Goal: Use online tool/utility: Utilize a website feature to perform a specific function

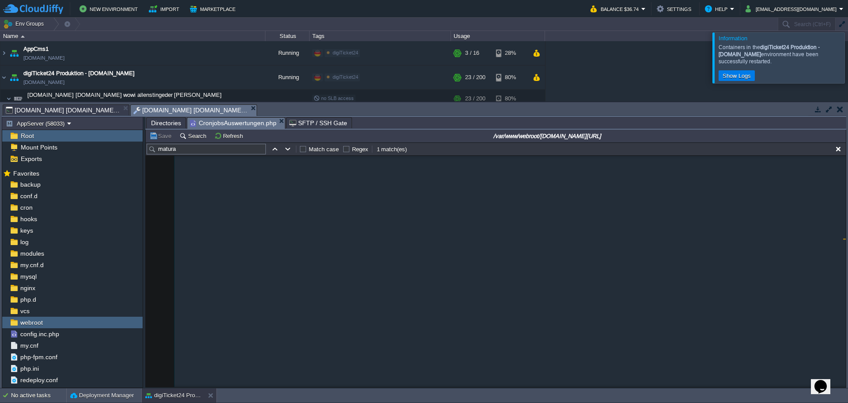
scroll to position [41857, 0]
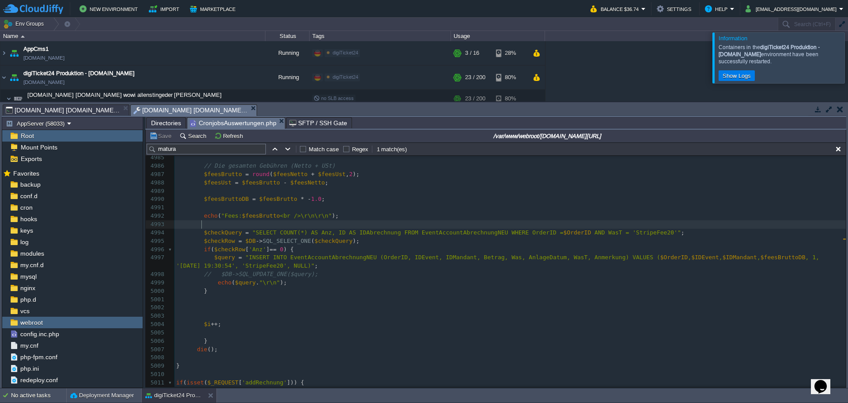
click at [384, 227] on pre at bounding box center [511, 224] width 672 height 8
click at [392, 216] on pre "echo ( "Fees: $feesBrutto <br />\r\n\r\n" );" at bounding box center [511, 216] width 672 height 8
click at [848, 58] on div at bounding box center [859, 57] width 0 height 50
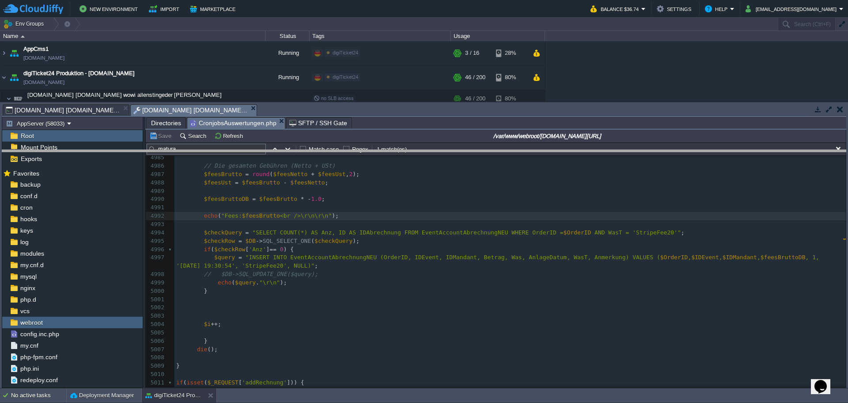
drag, startPoint x: 726, startPoint y: 114, endPoint x: 725, endPoint y: 160, distance: 45.5
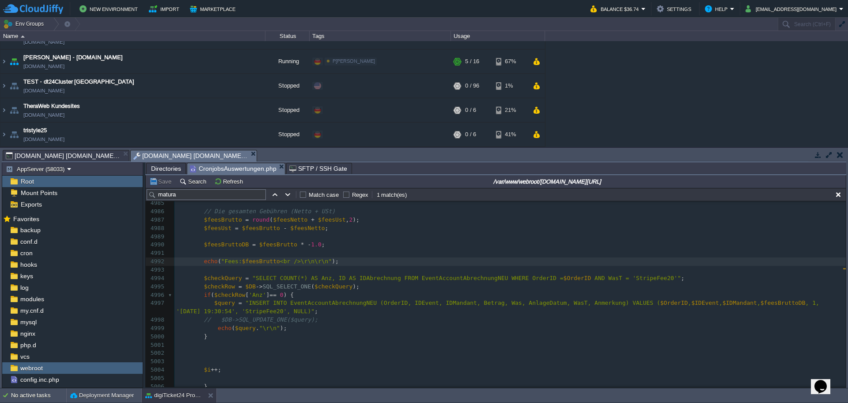
scroll to position [368, 0]
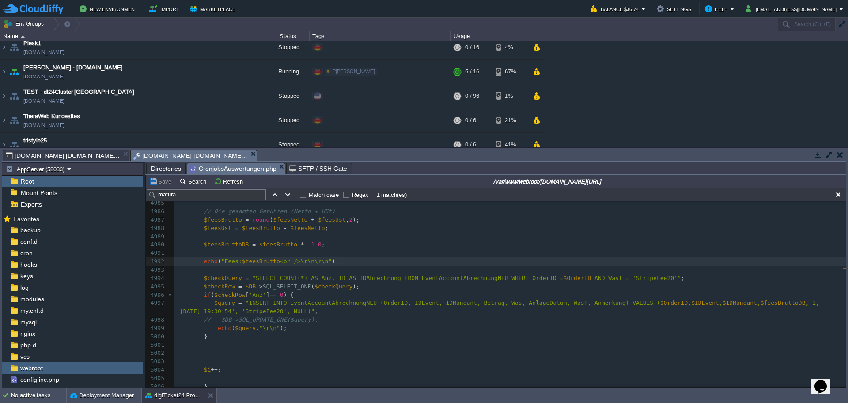
drag, startPoint x: 842, startPoint y: 133, endPoint x: 845, endPoint y: 103, distance: 30.6
click at [845, 103] on div "AppCms1 [DOMAIN_NAME] Running digiTicket24 Edit RAM 15% CPU 1% 3 / 16 28% digiT…" at bounding box center [424, 94] width 848 height 106
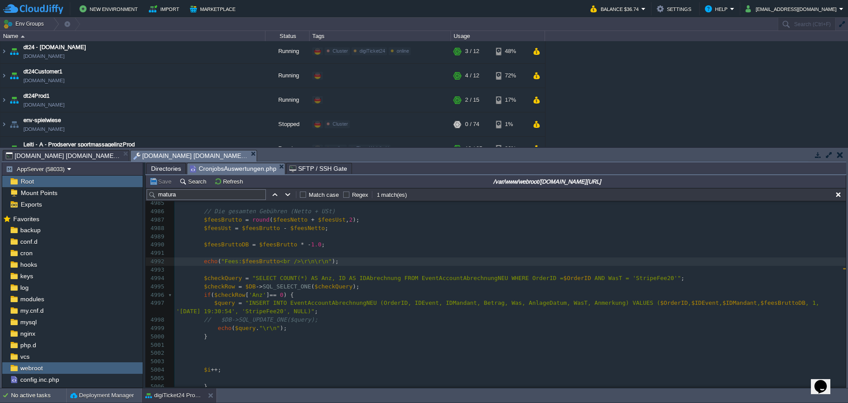
scroll to position [142, 0]
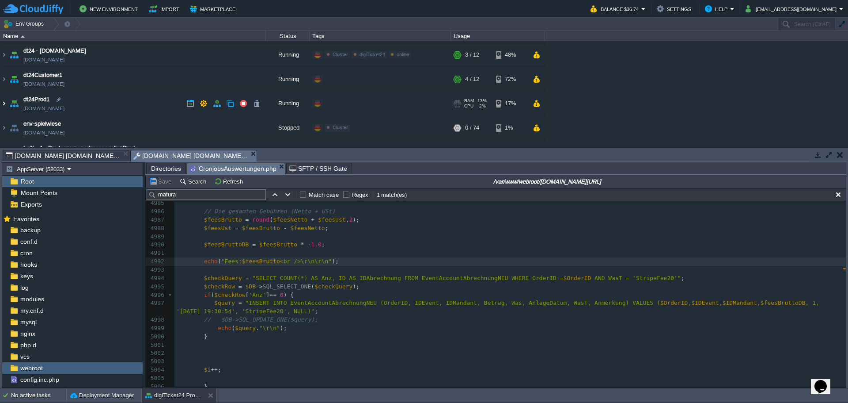
click at [3, 107] on img at bounding box center [3, 103] width 7 height 24
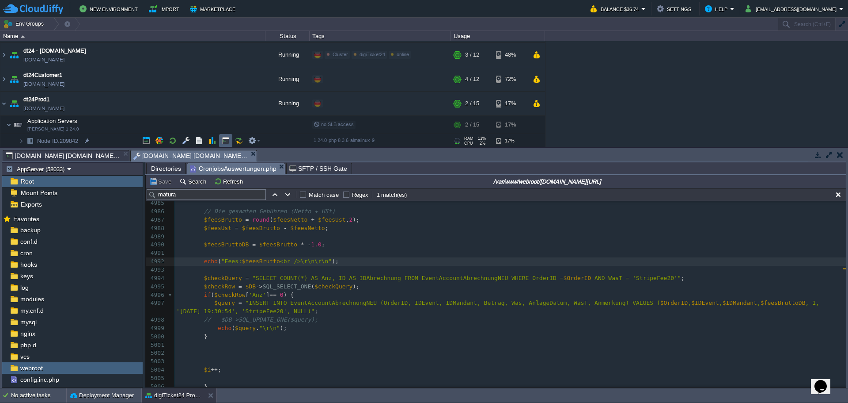
click at [224, 137] on button "button" at bounding box center [226, 141] width 8 height 8
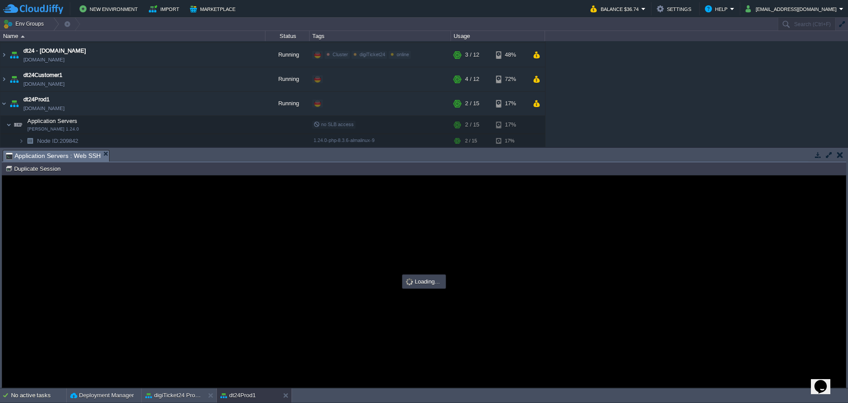
scroll to position [0, 0]
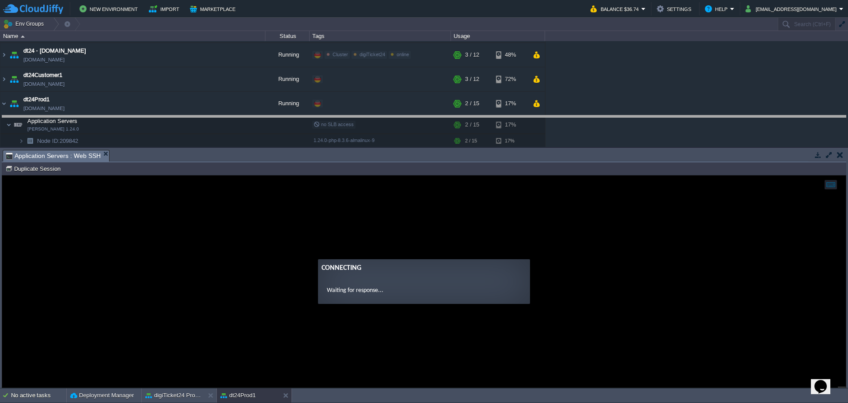
drag, startPoint x: 418, startPoint y: 161, endPoint x: 423, endPoint y: 126, distance: 34.9
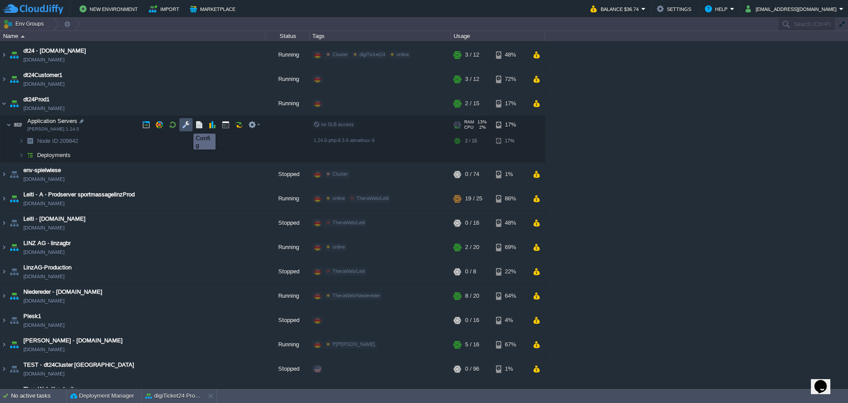
click at [187, 125] on button "button" at bounding box center [186, 125] width 8 height 8
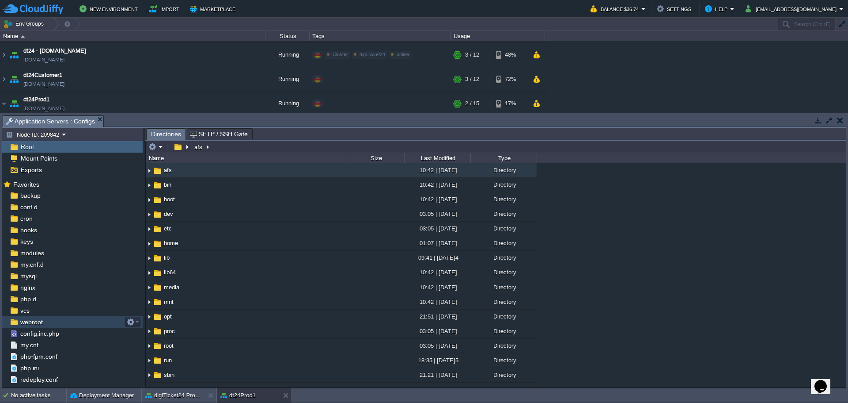
click at [29, 323] on span "webroot" at bounding box center [32, 322] width 26 height 8
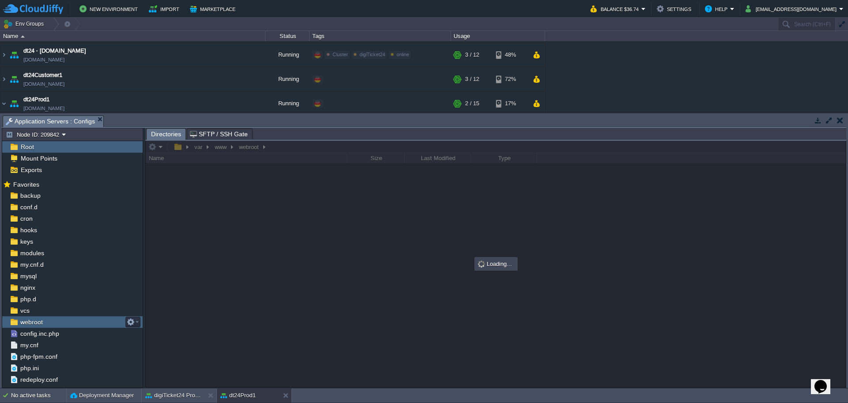
click at [29, 323] on span "webroot" at bounding box center [32, 322] width 26 height 8
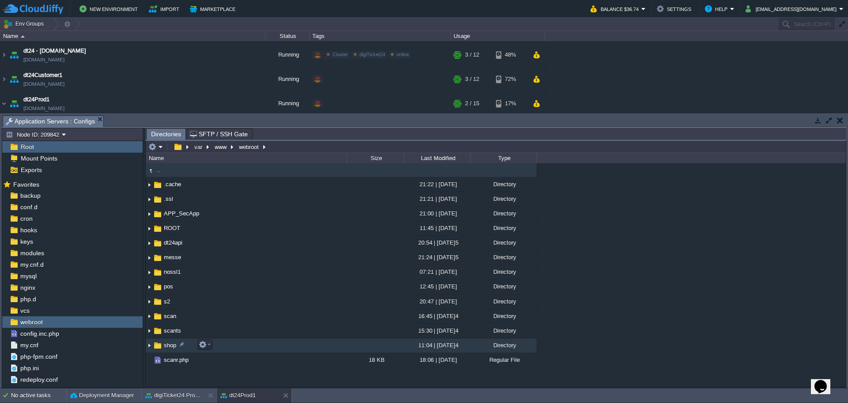
click at [168, 344] on span "shop" at bounding box center [170, 345] width 15 height 8
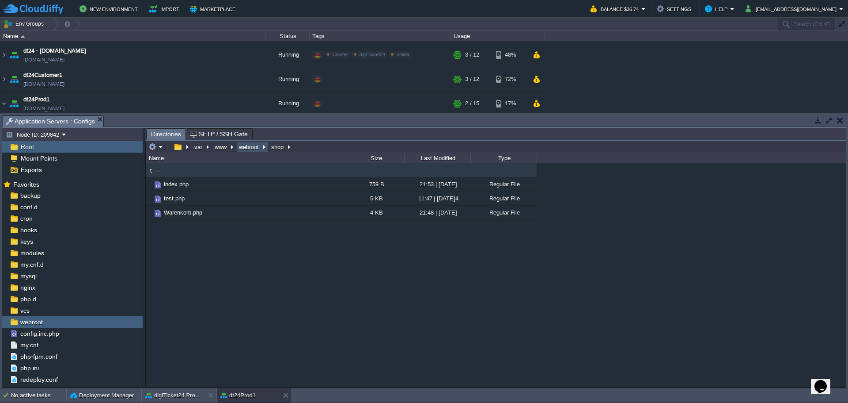
click at [251, 151] on button "webroot" at bounding box center [249, 147] width 23 height 8
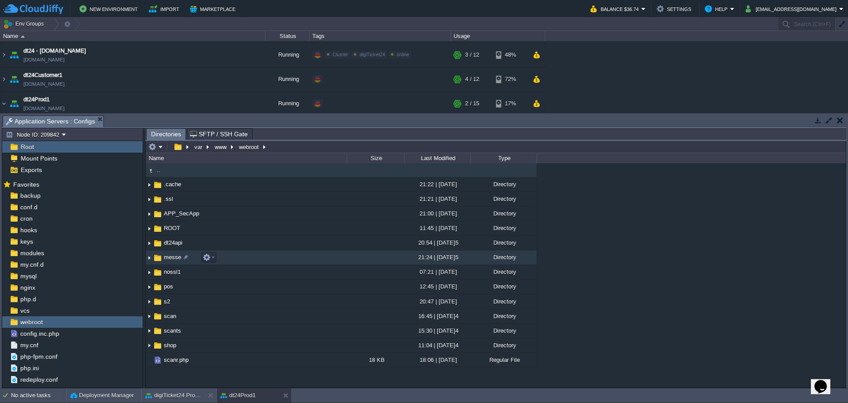
click at [169, 256] on span "messe" at bounding box center [173, 257] width 20 height 8
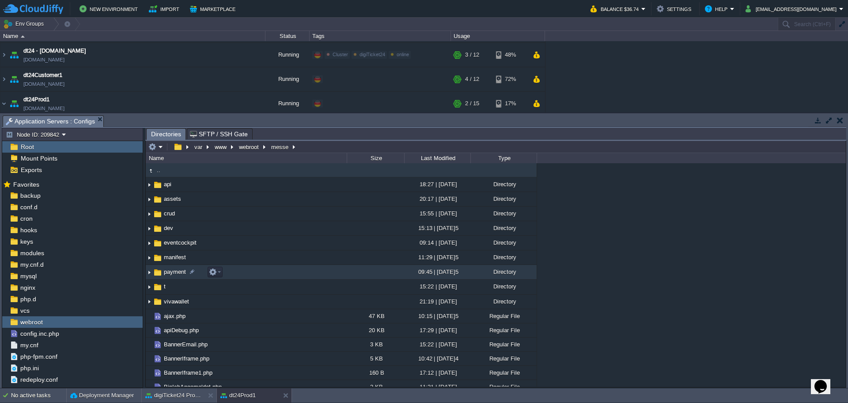
click at [171, 270] on span "payment" at bounding box center [175, 272] width 25 height 8
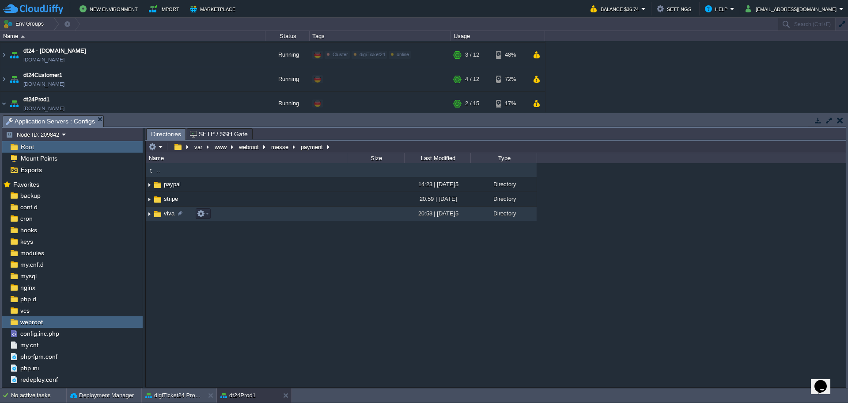
click at [170, 212] on span "viva" at bounding box center [169, 213] width 13 height 8
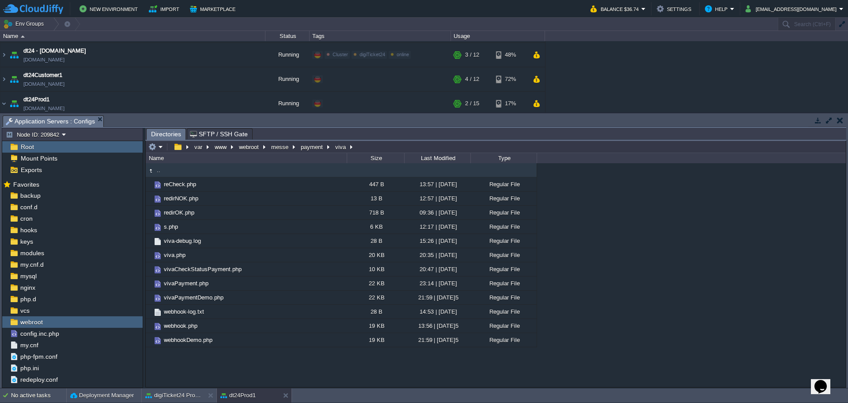
click at [196, 365] on div ".. reCheck.php 447 B 13:57 | [DATE] Regular File redirNOK.php 13 B 12:57 | [DAT…" at bounding box center [496, 274] width 700 height 223
click at [182, 381] on div ".. reCheck.php 447 B 13:57 | [DATE] Regular File redirNOK.php 13 B 12:57 | [DAT…" at bounding box center [496, 274] width 700 height 223
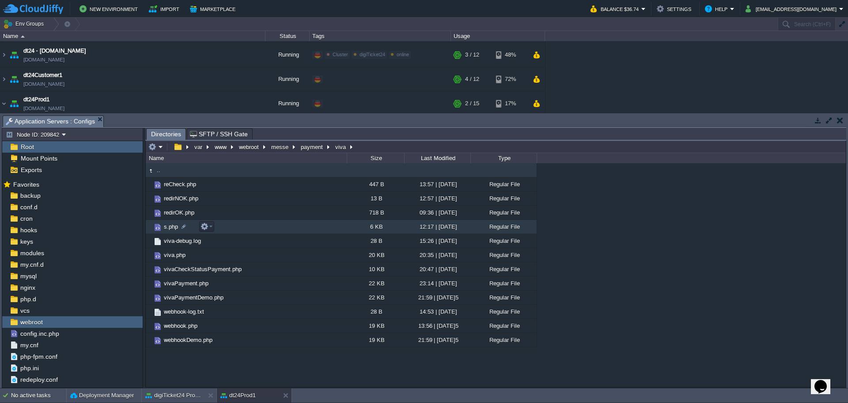
click at [171, 224] on span "s.php" at bounding box center [171, 227] width 17 height 8
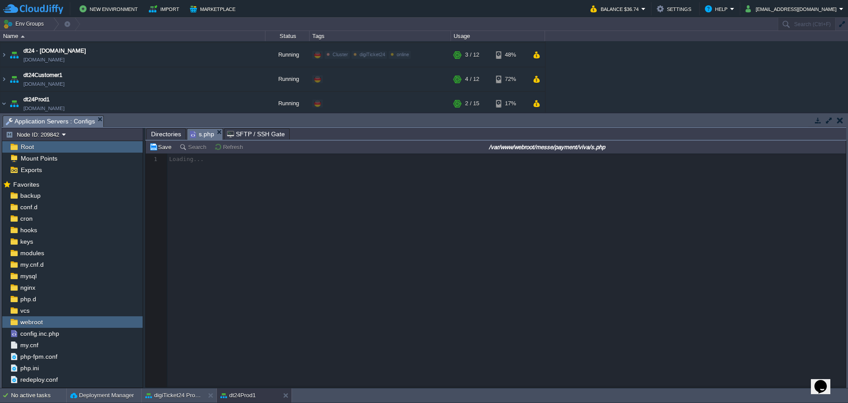
scroll to position [3, 0]
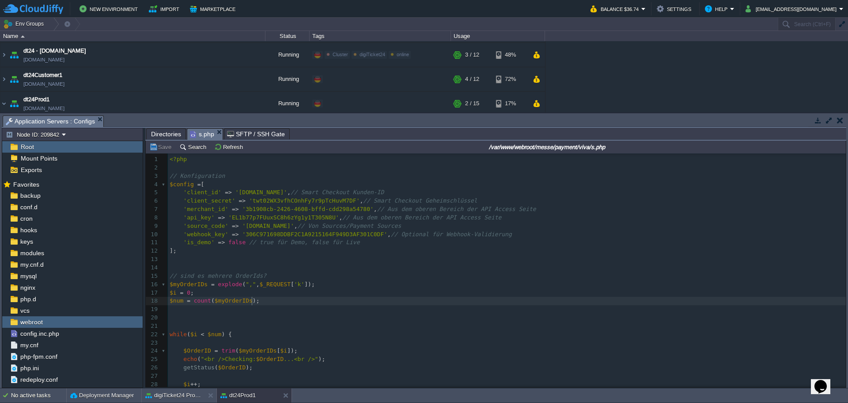
click at [308, 304] on pre "$num = count ( $myOrderIDs );" at bounding box center [507, 300] width 678 height 8
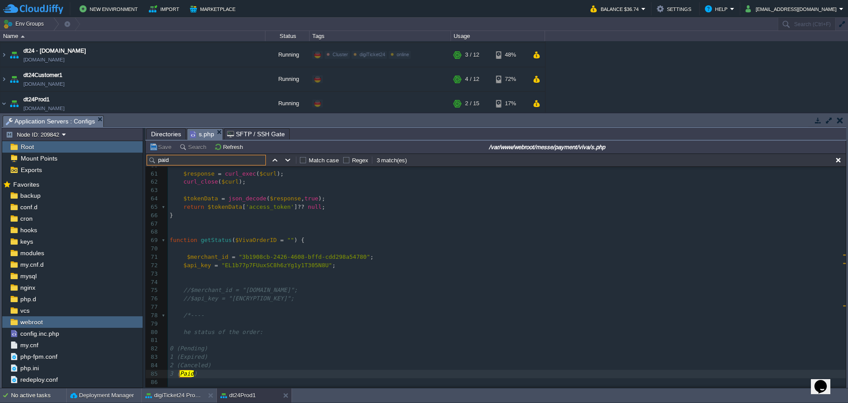
scroll to position [565, 0]
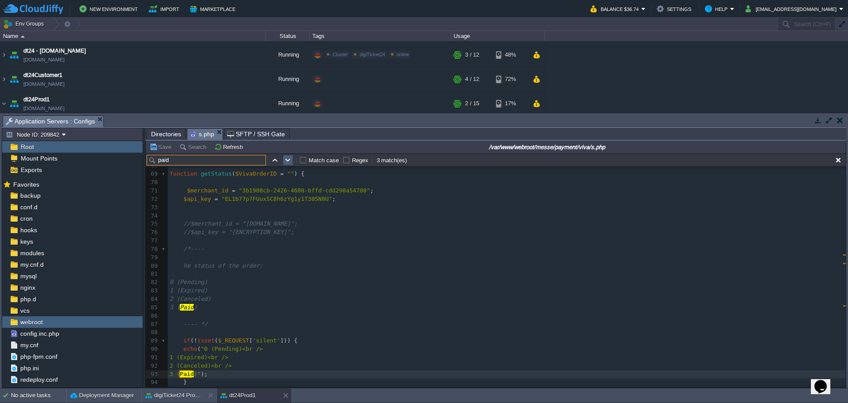
type input "paid"
click at [291, 165] on td at bounding box center [288, 160] width 11 height 11
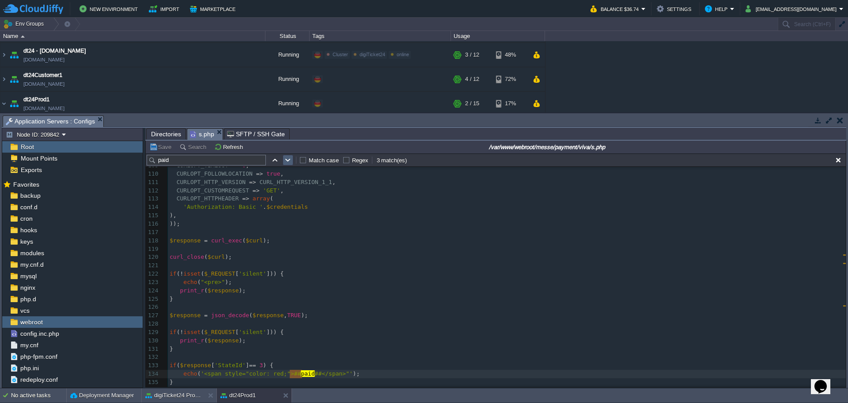
click at [291, 165] on td at bounding box center [288, 160] width 11 height 11
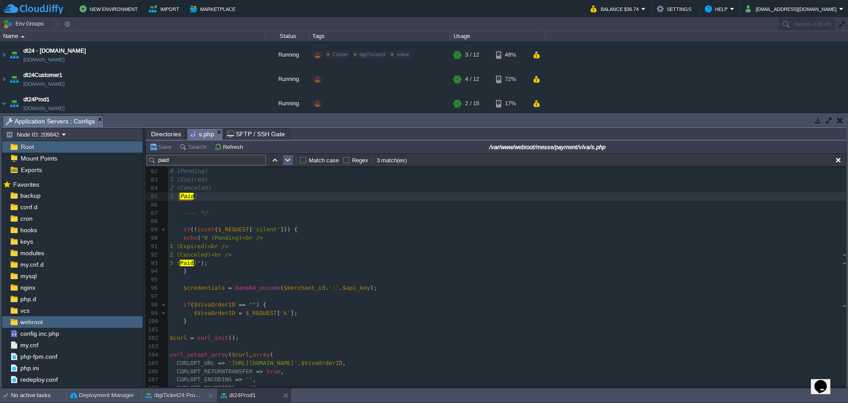
click at [291, 165] on td at bounding box center [288, 160] width 11 height 11
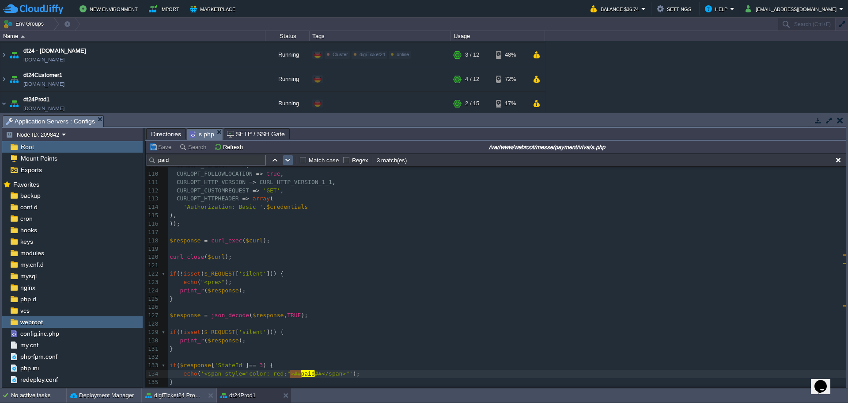
click at [291, 165] on td at bounding box center [288, 160] width 11 height 11
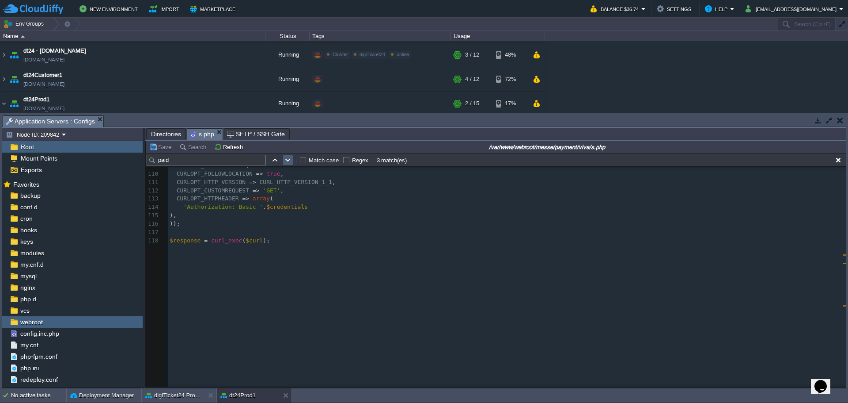
scroll to position [676, 0]
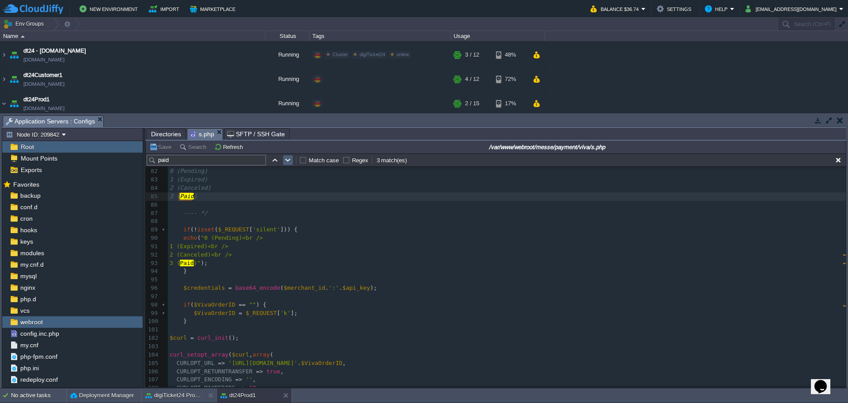
click at [291, 165] on td at bounding box center [288, 160] width 11 height 11
type textarea "paid"
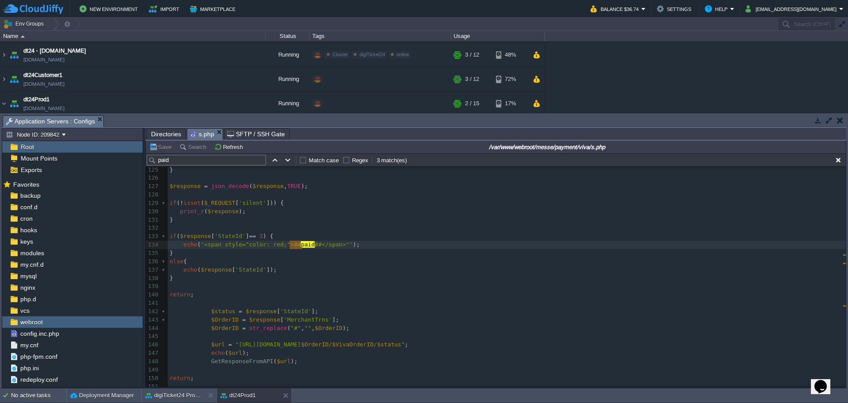
scroll to position [0, 0]
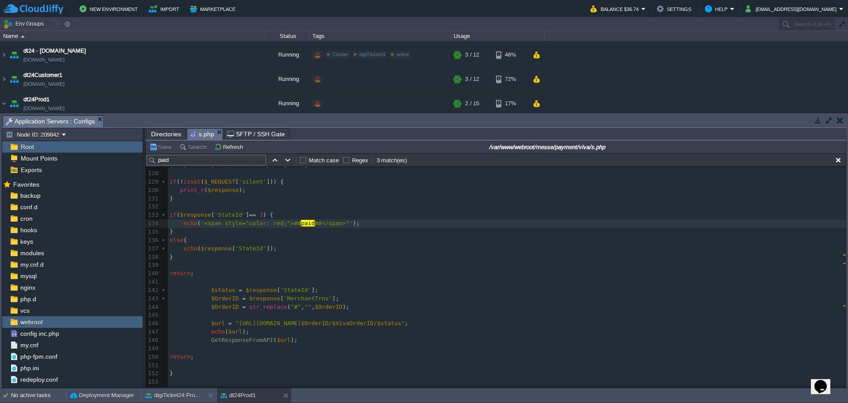
click at [354, 316] on pre at bounding box center [507, 315] width 678 height 8
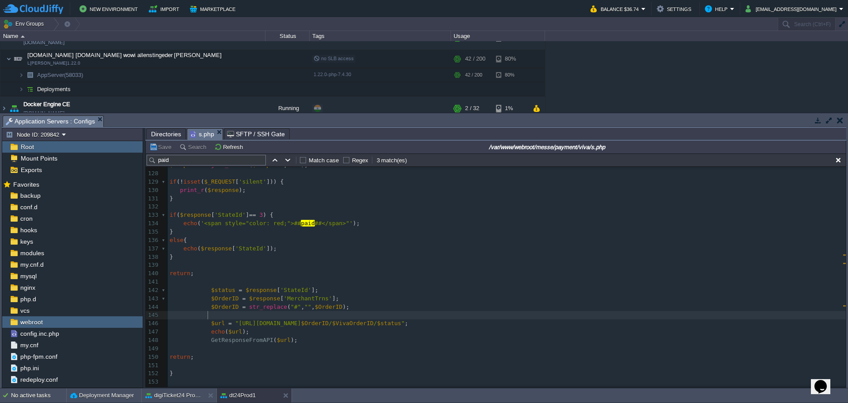
scroll to position [46, 0]
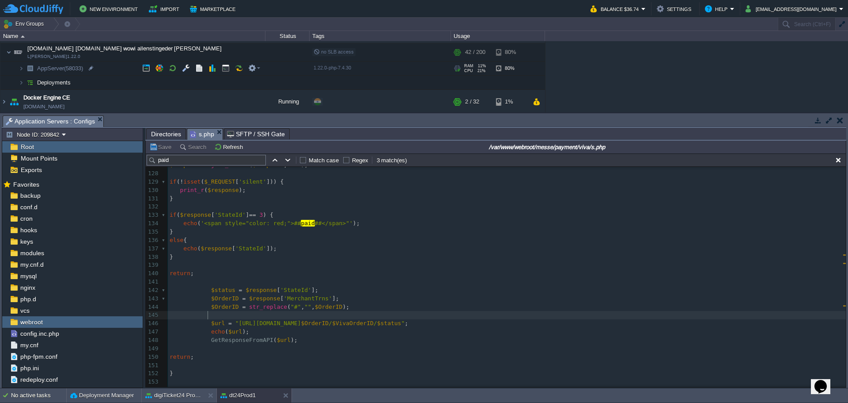
click at [63, 72] on span "AppServer (58033)" at bounding box center [60, 69] width 48 height 8
click at [186, 69] on button "button" at bounding box center [186, 68] width 8 height 8
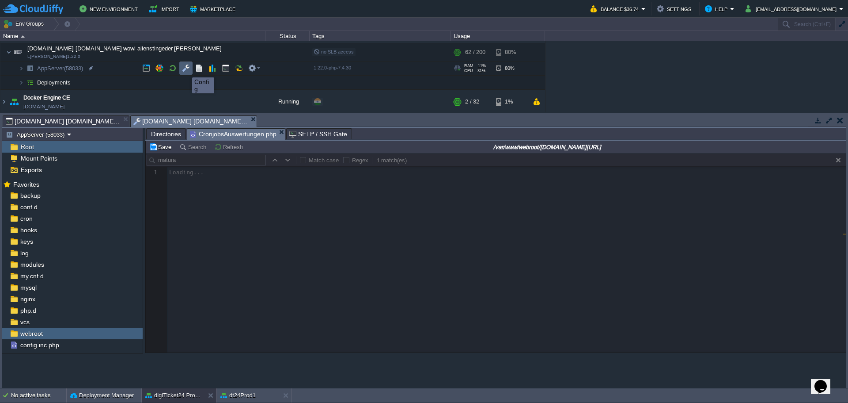
scroll to position [0, 0]
click at [282, 240] on div at bounding box center [496, 269] width 700 height 233
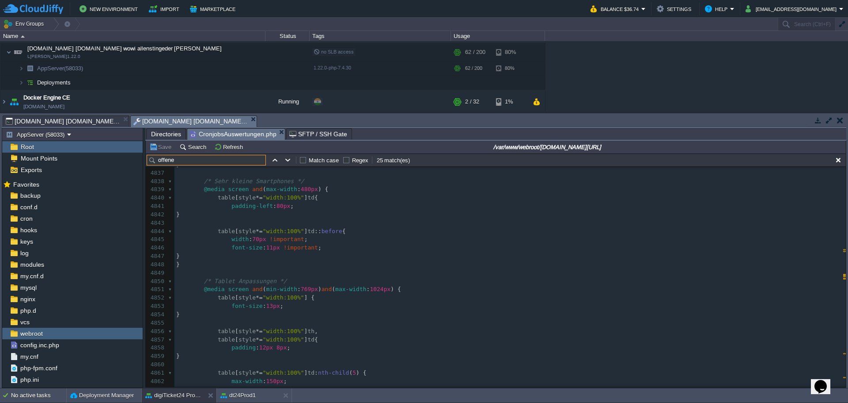
scroll to position [40604, 0]
type input "offene"
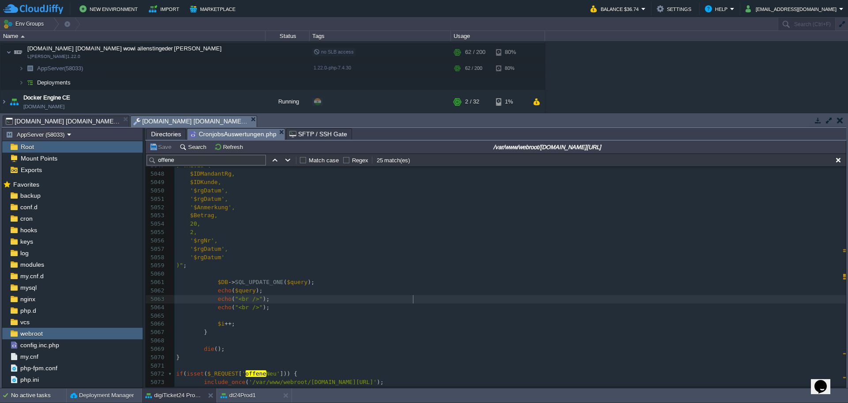
click at [767, 296] on pre "echo ( "<br />" );" at bounding box center [511, 299] width 672 height 8
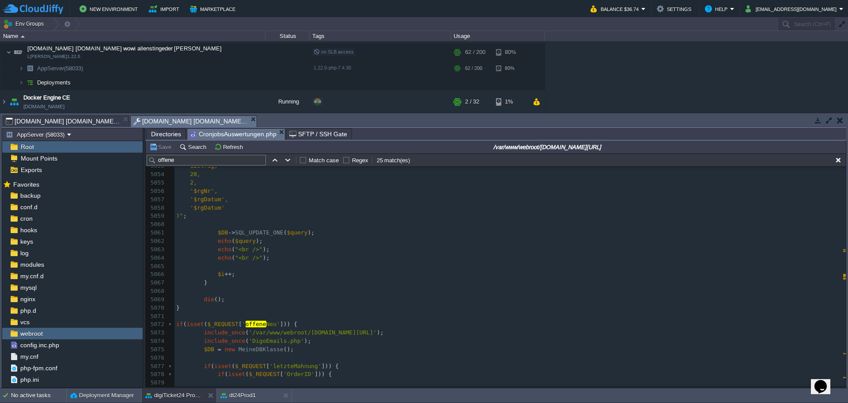
scroll to position [42484, 0]
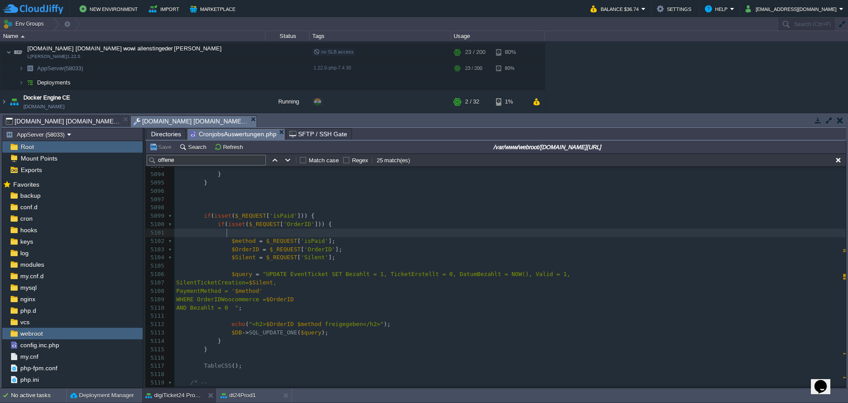
click at [641, 237] on pre at bounding box center [511, 232] width 672 height 8
click at [237, 245] on div "x // SendMailByMailgun("[EMAIL_ADDRESS][DOMAIN_NAME]","","","", " offene Bestel…" at bounding box center [511, 245] width 672 height 466
type textarea "$method"
click at [291, 273] on div "x // SendMailByMailgun("[EMAIL_ADDRESS][DOMAIN_NAME]","","","", " offene Bestel…" at bounding box center [511, 245] width 672 height 466
type textarea "EventTicket"
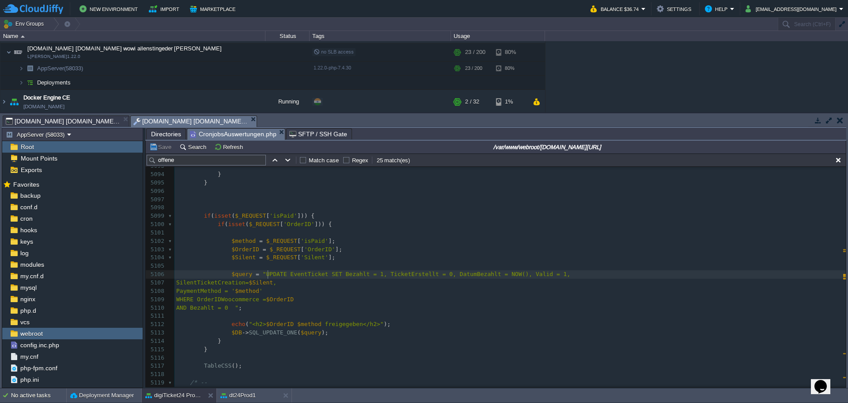
type textarea "UPDATE"
type textarea "EventTicket"
type textarea "UPDATE"
click at [340, 310] on pre "AND Bezahlt = 0 " ;" at bounding box center [511, 308] width 672 height 8
click at [497, 233] on pre at bounding box center [511, 232] width 672 height 8
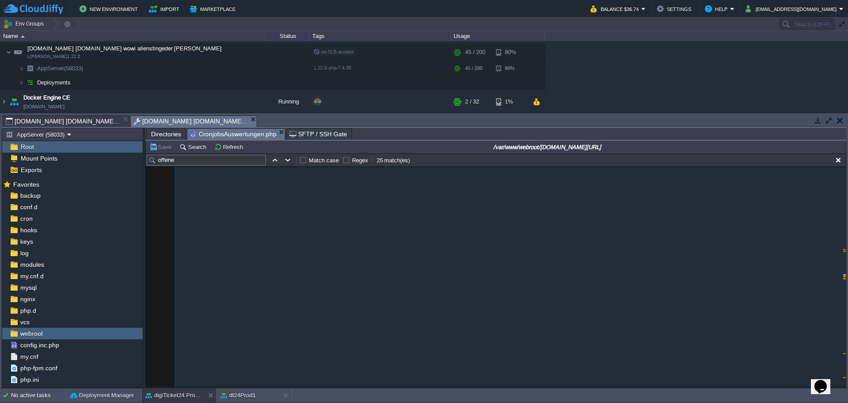
scroll to position [0, 0]
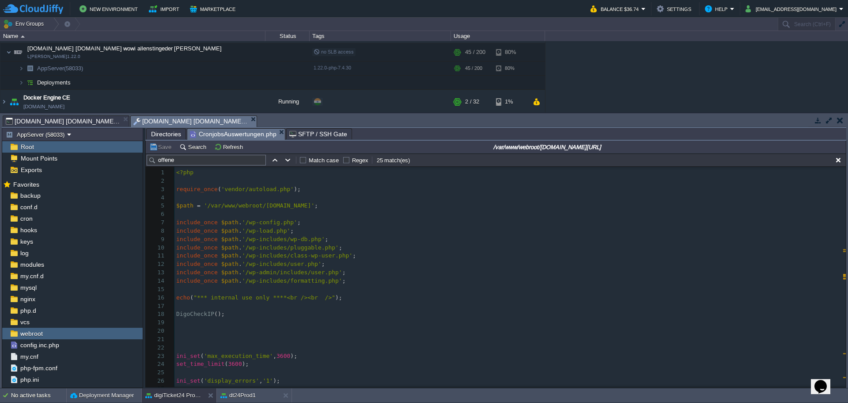
click at [194, 313] on div "x 1 <?php 2 ​ 3 require_once ( 'vendor/autoload.php' ); 4 ​ 5 $path = '/var/www…" at bounding box center [511, 318] width 672 height 300
type textarea "DigoCheckIP"
type input "DigoCheckIP"
click at [289, 159] on button "button" at bounding box center [288, 160] width 8 height 8
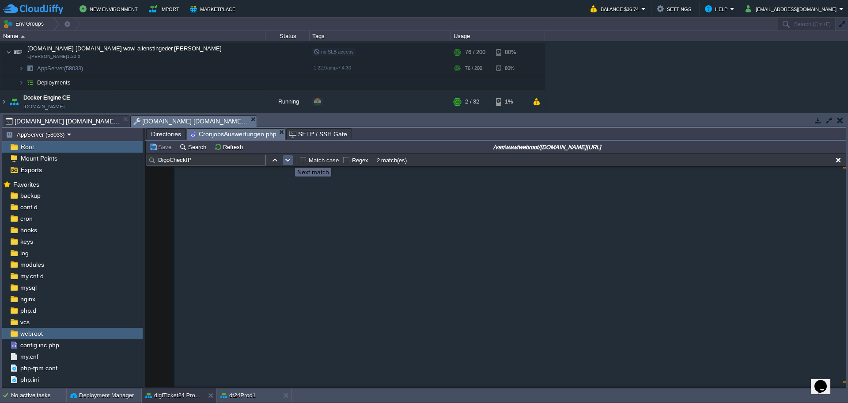
scroll to position [111008, 0]
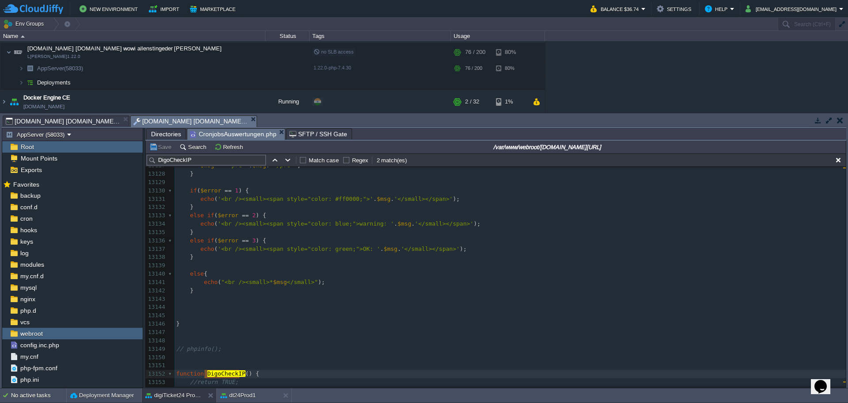
click at [297, 326] on pre "}" at bounding box center [511, 323] width 672 height 8
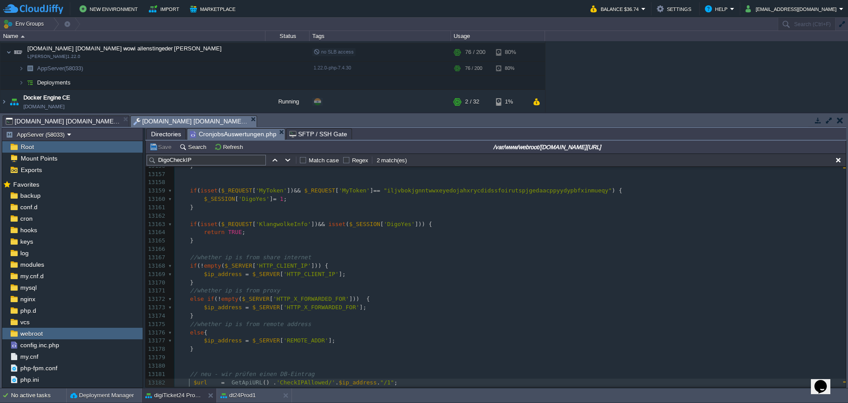
scroll to position [111249, 0]
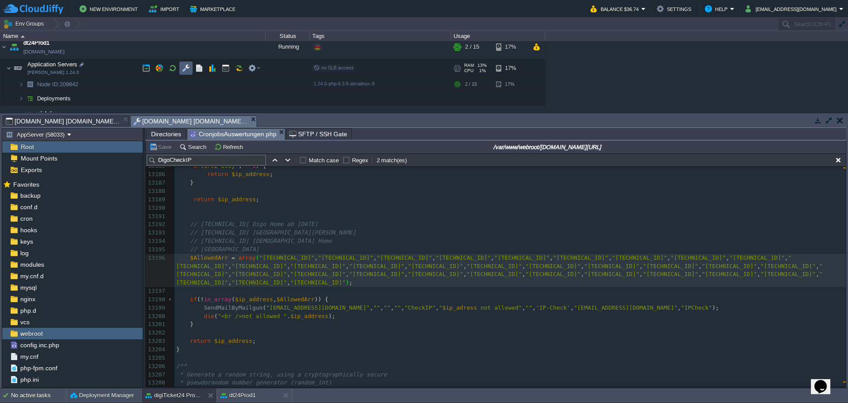
click at [183, 68] on button "button" at bounding box center [186, 68] width 8 height 8
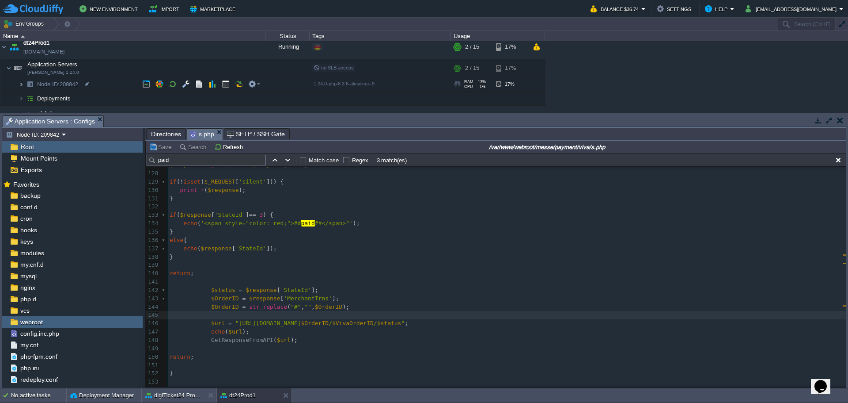
click at [23, 84] on img at bounding box center [21, 84] width 5 height 14
click at [81, 111] on div at bounding box center [81, 113] width 8 height 8
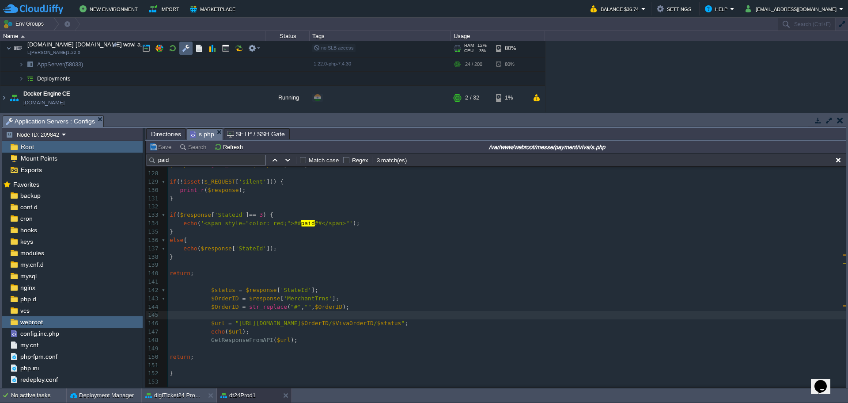
click at [186, 51] on button "button" at bounding box center [186, 48] width 8 height 8
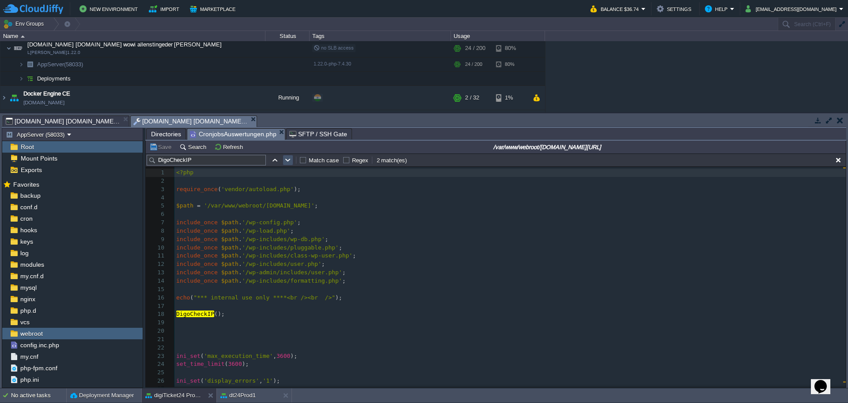
click at [289, 161] on button "button" at bounding box center [288, 160] width 8 height 8
type textarea "DigoCheckIP"
click at [289, 161] on button "button" at bounding box center [288, 160] width 8 height 8
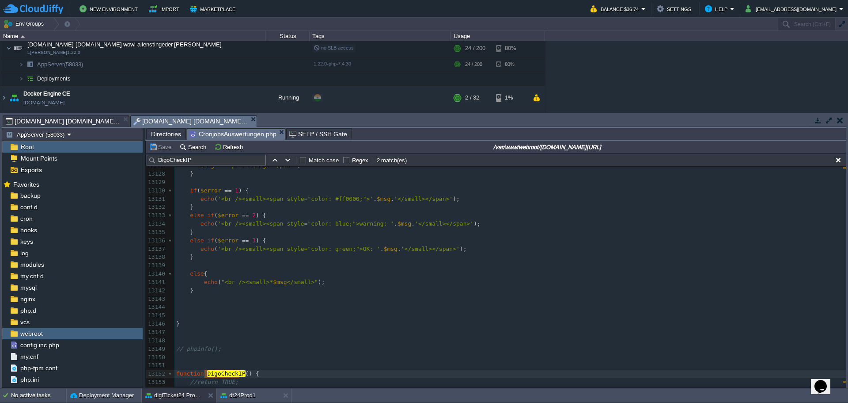
click at [294, 346] on pre "// phpinfo();" at bounding box center [511, 349] width 672 height 8
paste input "[TECHNICAL_ID]"
click at [285, 162] on button "button" at bounding box center [288, 160] width 8 height 8
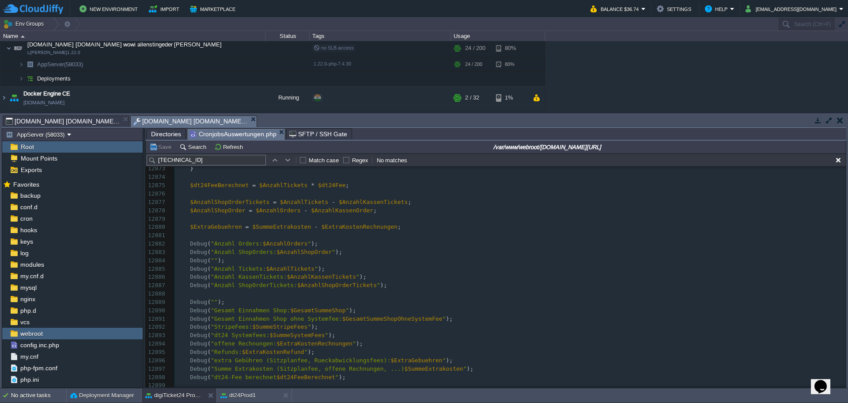
click at [209, 162] on input "[TECHNICAL_ID]" at bounding box center [206, 160] width 119 height 11
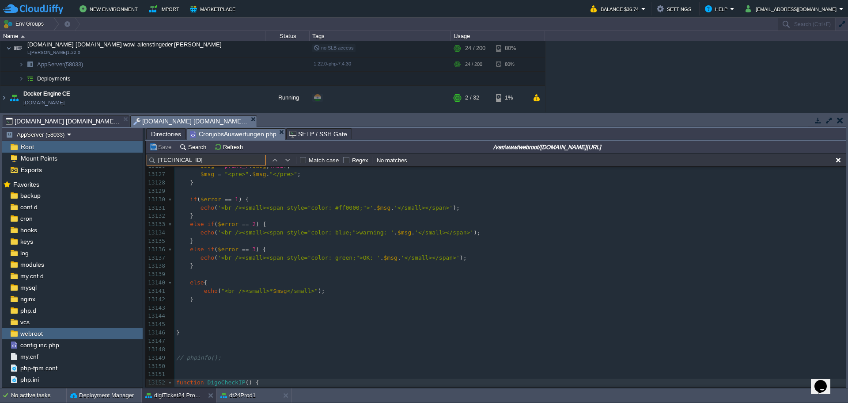
type input "c"
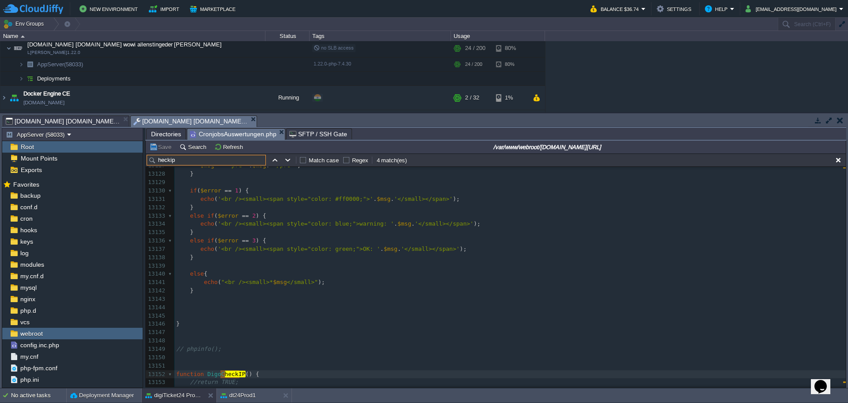
type input "heckip"
click at [373, 369] on pre "​" at bounding box center [511, 365] width 672 height 8
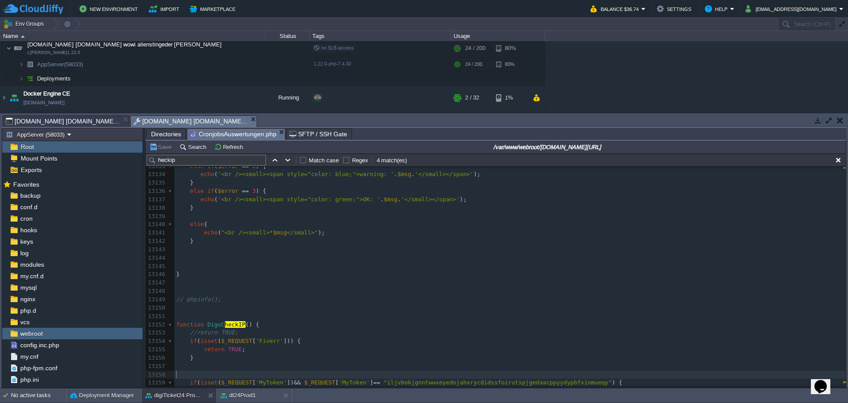
scroll to position [111049, 0]
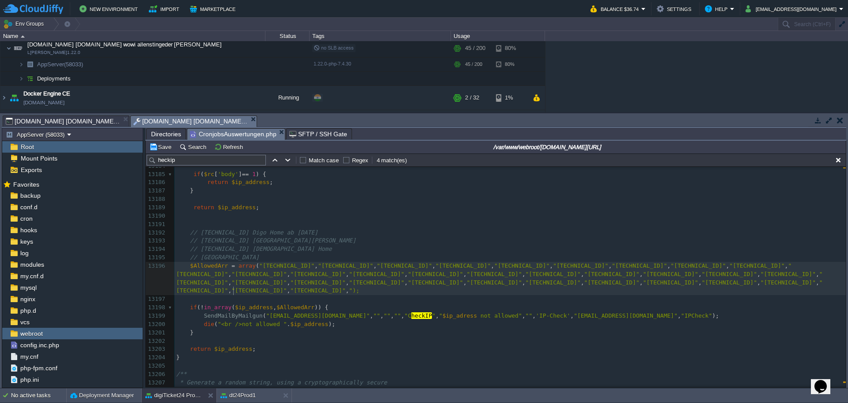
type textarea ", """
click at [281, 291] on div "xxxxxxxxxx $query = "SELECT ID, OrderIDWoocommerce AS OrderID, COALESCE(JSON_EX…" at bounding box center [511, 203] width 672 height 533
click at [300, 247] on pre "// [TECHNICAL_ID] [DEMOGRAPHIC_DATA] Home" at bounding box center [511, 249] width 672 height 8
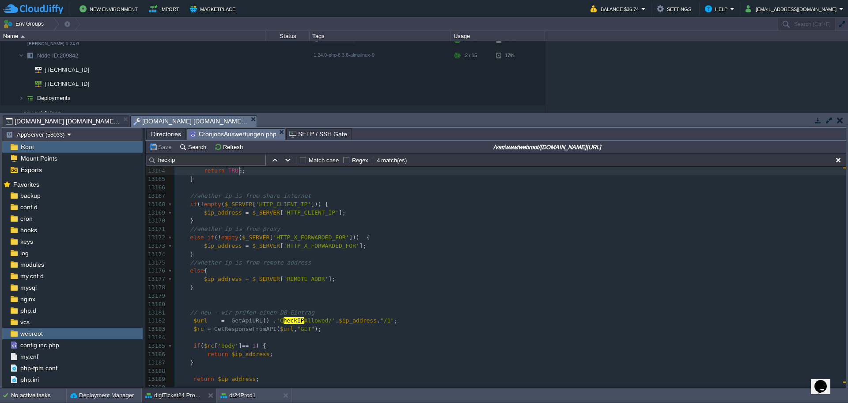
scroll to position [230, 0]
click at [182, 55] on button "button" at bounding box center [186, 53] width 8 height 8
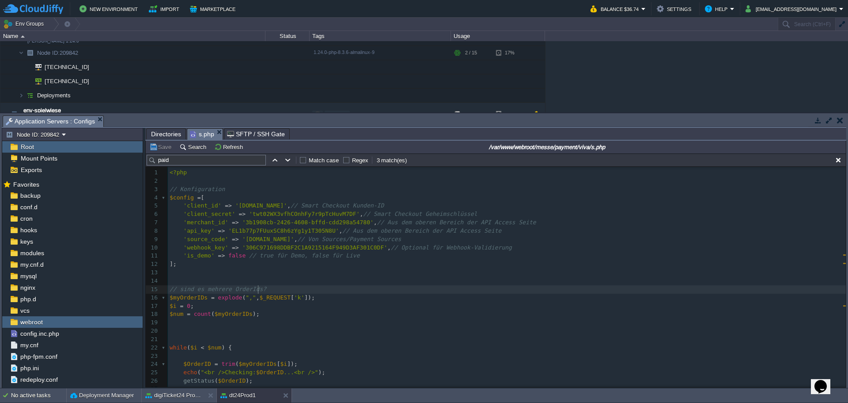
click at [339, 290] on pre "// sind es mehrere OrderIds?" at bounding box center [507, 289] width 678 height 8
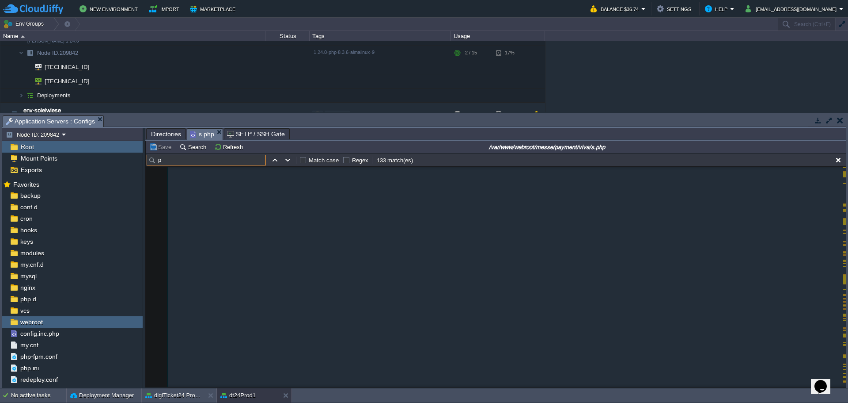
scroll to position [906, 0]
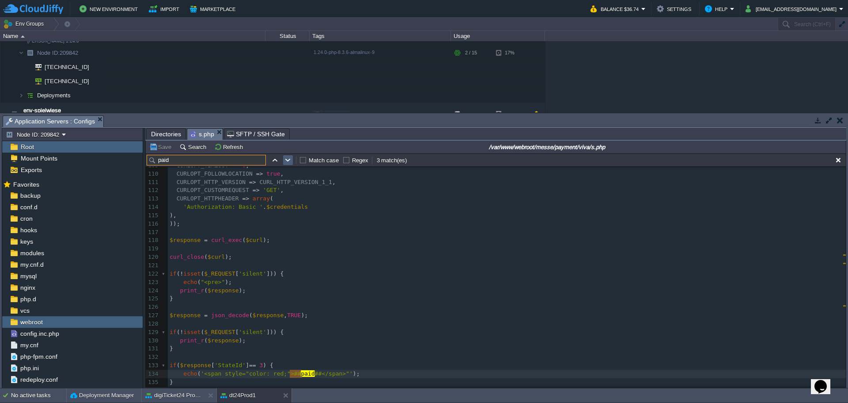
type input "paid"
click at [289, 159] on button "button" at bounding box center [288, 160] width 8 height 8
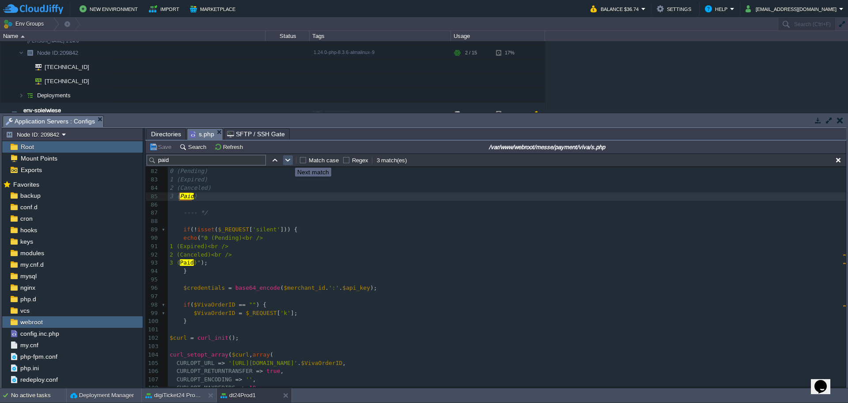
click at [289, 159] on button "button" at bounding box center [288, 160] width 8 height 8
type textarea "paid"
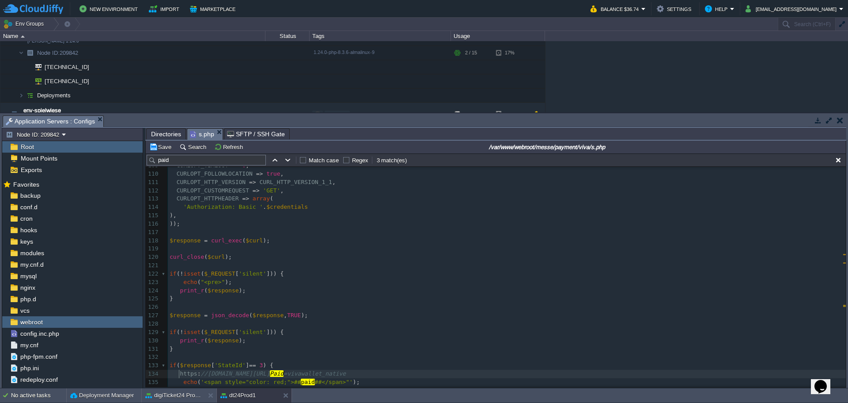
scroll to position [3, 6]
click at [273, 375] on span "//[DOMAIN_NAME][URL]" at bounding box center [238, 373] width 69 height 7
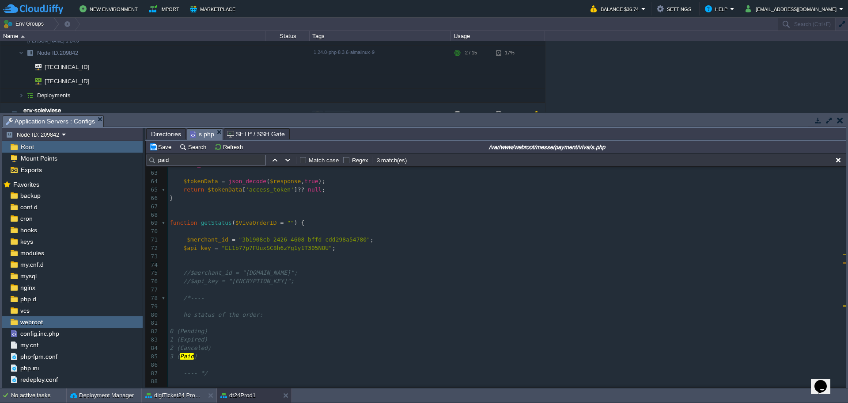
scroll to position [530, 0]
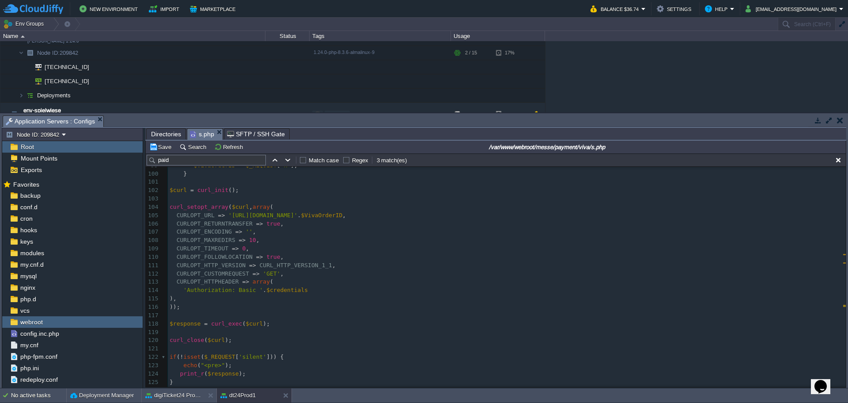
type textarea "60766"
click at [303, 270] on div "xxxxxxxxxx https : //[DOMAIN_NAME][URL] 60766 &Silent=0&is Paid =vivawallet_nat…" at bounding box center [507, 177] width 678 height 483
paste input "MerchantTrns"
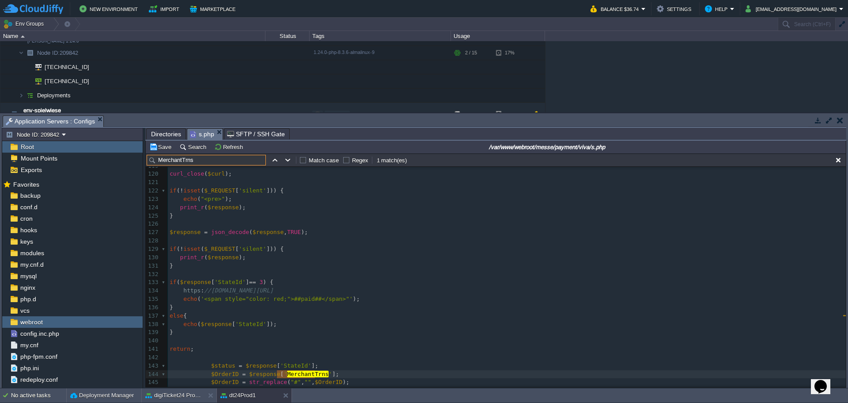
type input "MerchantTrns"
type textarea "$OrderID = $response['MerchantTrns'];"
drag, startPoint x: 205, startPoint y: 374, endPoint x: 326, endPoint y: 375, distance: 121.1
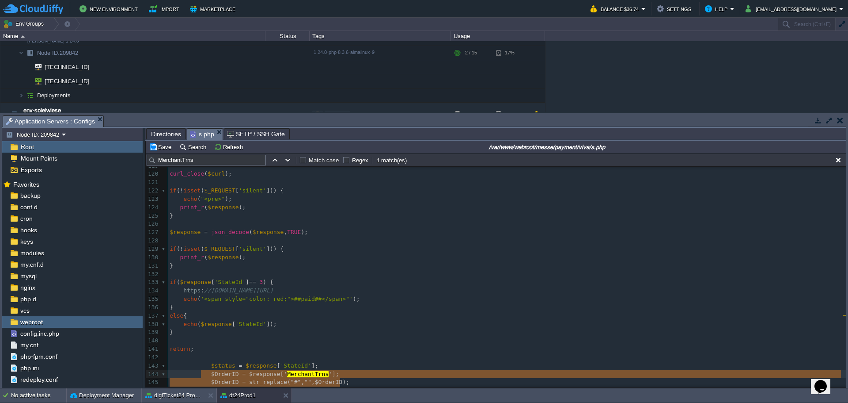
type textarea "$OrderID = $response['MerchantTrns']; $OrderID = str_replace("#", "", $OrderID);"
drag, startPoint x: 346, startPoint y: 380, endPoint x: 197, endPoint y: 378, distance: 148.9
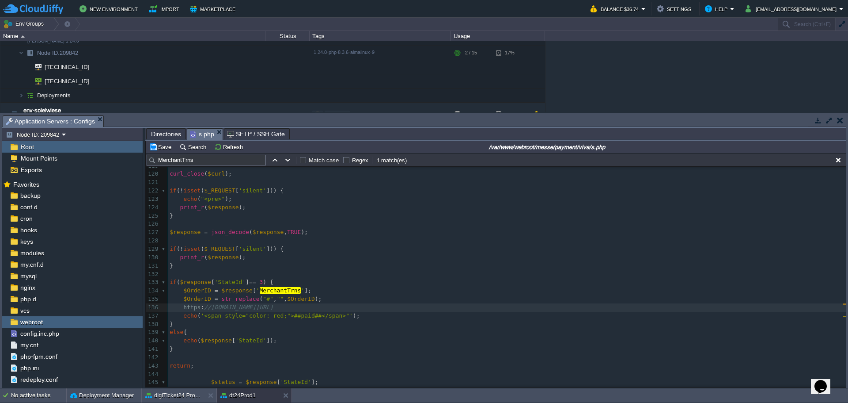
click at [539, 305] on div "xxxxxxxxxx https : //[DOMAIN_NAME][URL] 60766 &Silent=0&is Paid =vivawallet_nat…" at bounding box center [507, 282] width 678 height 408
type textarea "$OrderID"
type textarea "readfile (""
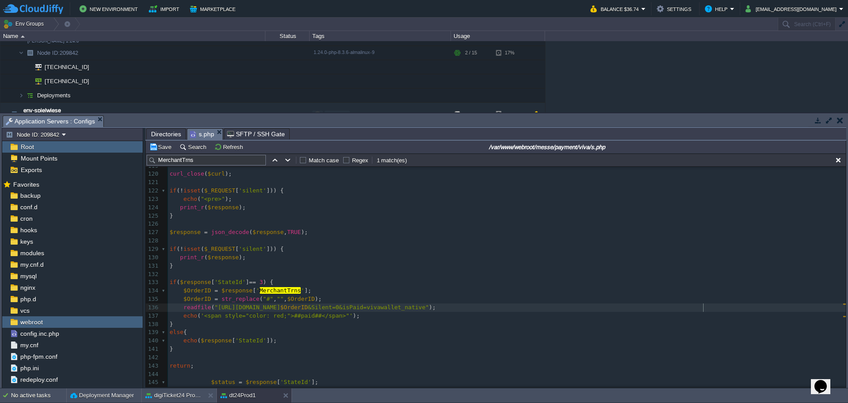
scroll to position [3, 9]
type textarea "");"
click at [197, 307] on span "readfile" at bounding box center [197, 307] width 28 height 7
type textarea "readfile"
click at [355, 317] on pre "echo ( '<span style="color: red;">##paid##</span>"' );" at bounding box center [507, 315] width 678 height 8
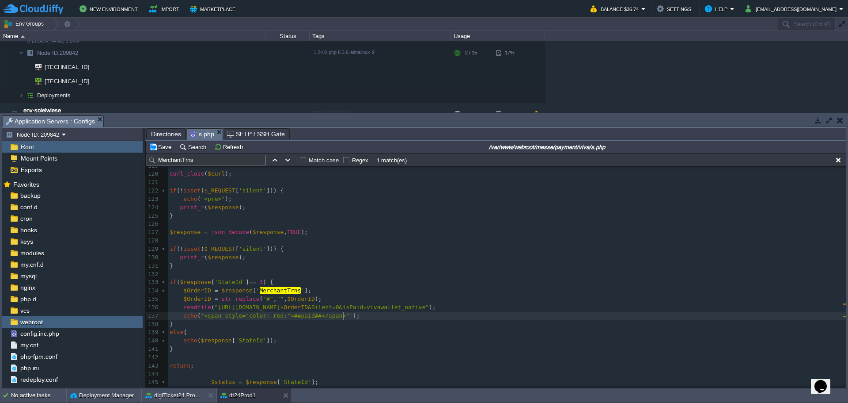
click at [384, 292] on pre "$OrderID = $response [ ' MerchantTrns ' ];" at bounding box center [507, 290] width 678 height 8
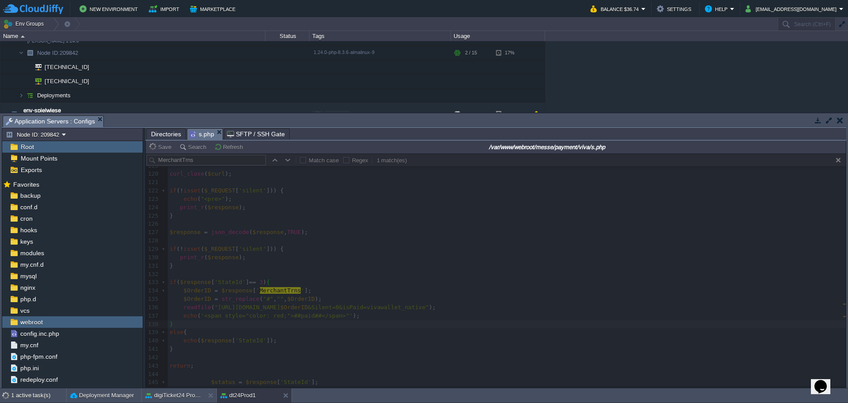
click at [443, 304] on div at bounding box center [496, 269] width 700 height 233
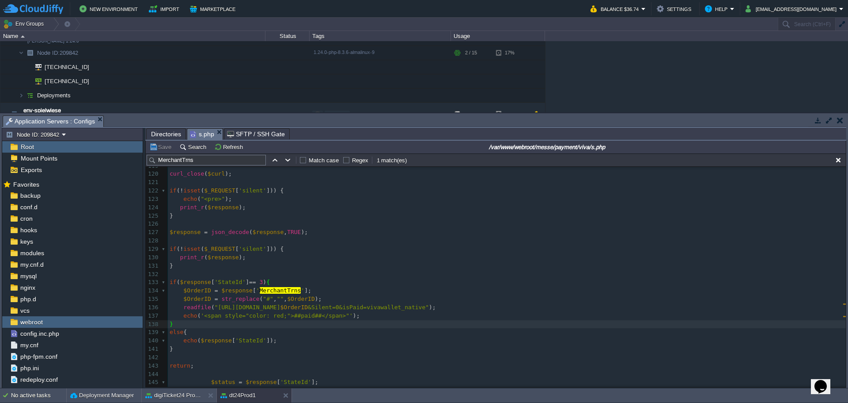
click at [168, 137] on span "Directories" at bounding box center [166, 134] width 30 height 11
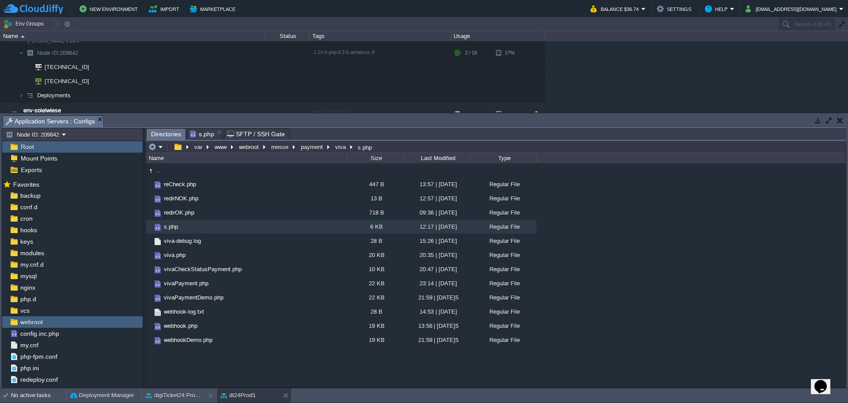
click at [187, 373] on div ".. reCheck.php 447 B 13:57 | [DATE] Regular File redirNOK.php 13 B 12:57 | [DAT…" at bounding box center [496, 274] width 700 height 223
click at [185, 380] on div ".. reCheck.php 447 B 13:57 | [DATE] Regular File redirNOK.php 13 B 12:57 | [DAT…" at bounding box center [496, 274] width 700 height 223
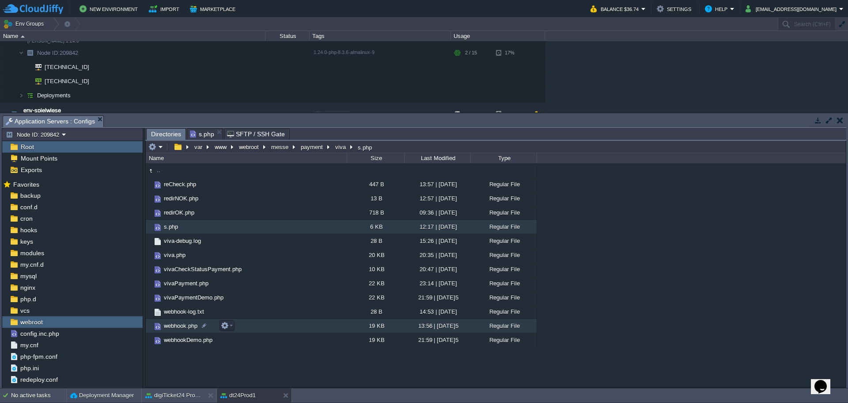
click at [176, 326] on span "webhook.php" at bounding box center [181, 326] width 36 height 8
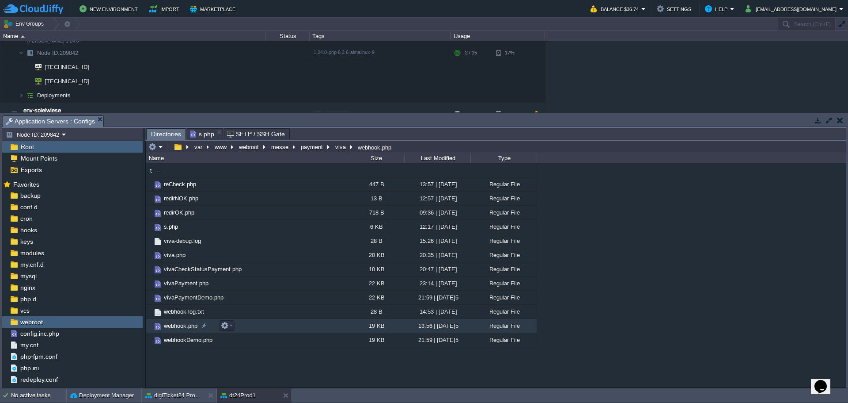
click at [176, 326] on span "webhook.php" at bounding box center [181, 326] width 36 height 8
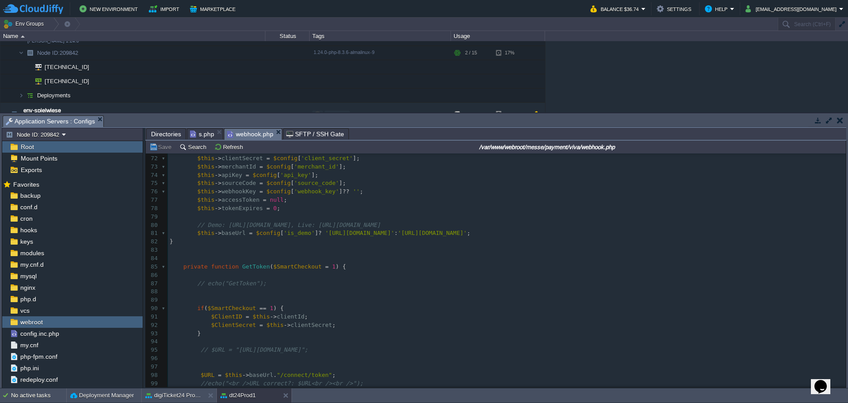
scroll to position [611, 0]
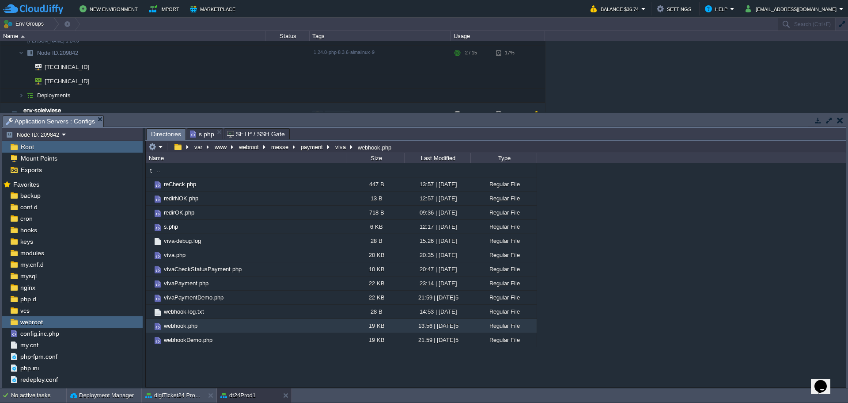
click at [639, 241] on div ".. reCheck.php 447 B 13:57 | [DATE] Regular File redirNOK.php 13 B 12:57 | [DAT…" at bounding box center [496, 274] width 700 height 223
click at [182, 281] on span "vivaPayment.php" at bounding box center [186, 283] width 47 height 8
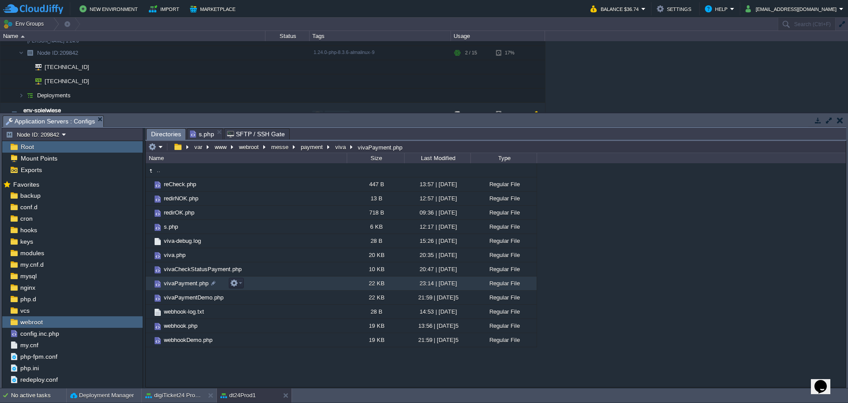
click at [182, 281] on span "vivaPayment.php" at bounding box center [186, 283] width 47 height 8
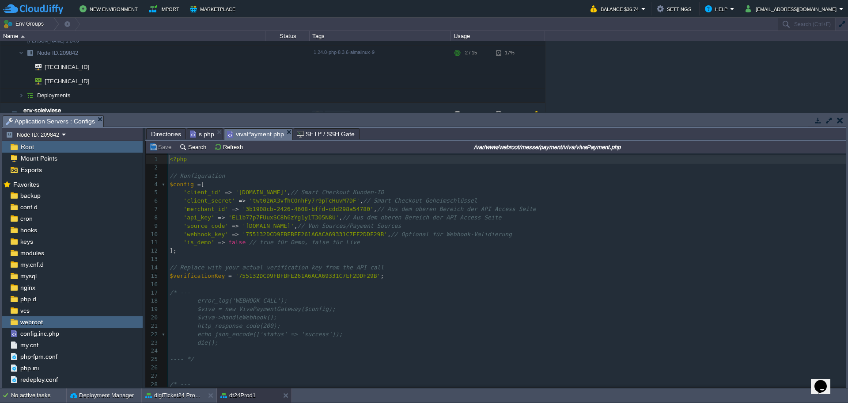
click at [777, 225] on pre "'source_code' => '[DOMAIN_NAME]' , // Von Sources/Payment Sources" at bounding box center [507, 226] width 678 height 8
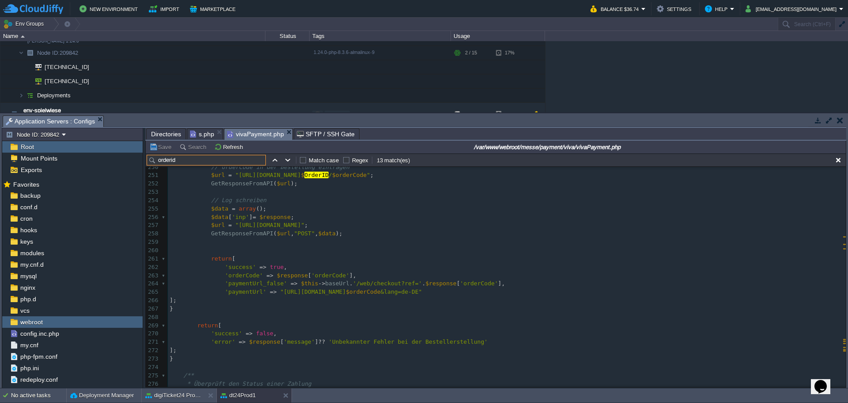
type input "orderid"
click at [675, 237] on pre "GetResponseFromAPI ( $url , "POST" , $data );" at bounding box center [507, 233] width 678 height 8
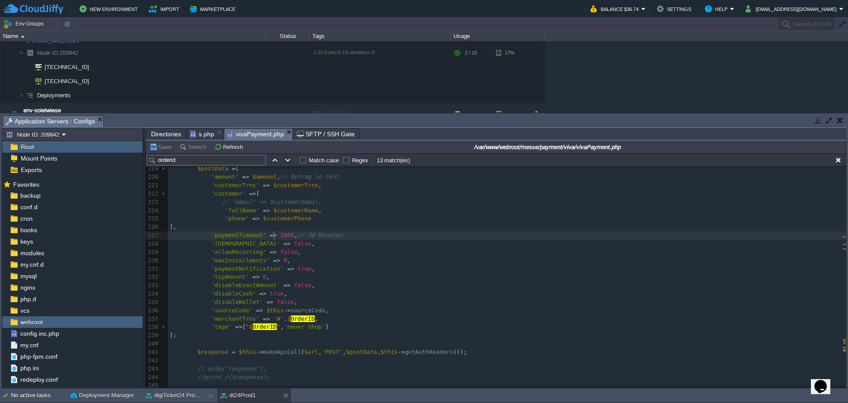
click at [275, 236] on div "x public function createPaymentOrder ( $amount , $customerTrns = '' , $customer…" at bounding box center [507, 351] width 678 height 541
type textarea "1800"
type textarea "paymentTimeout"
